Goal: Task Accomplishment & Management: Manage account settings

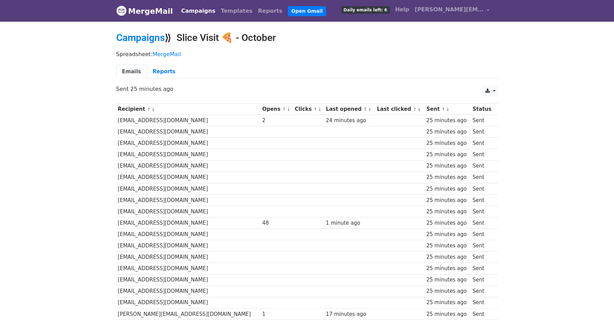
click at [283, 109] on link "↑" at bounding box center [285, 109] width 4 height 5
click at [288, 109] on link "↓" at bounding box center [290, 109] width 4 height 5
